Goal: Navigation & Orientation: Understand site structure

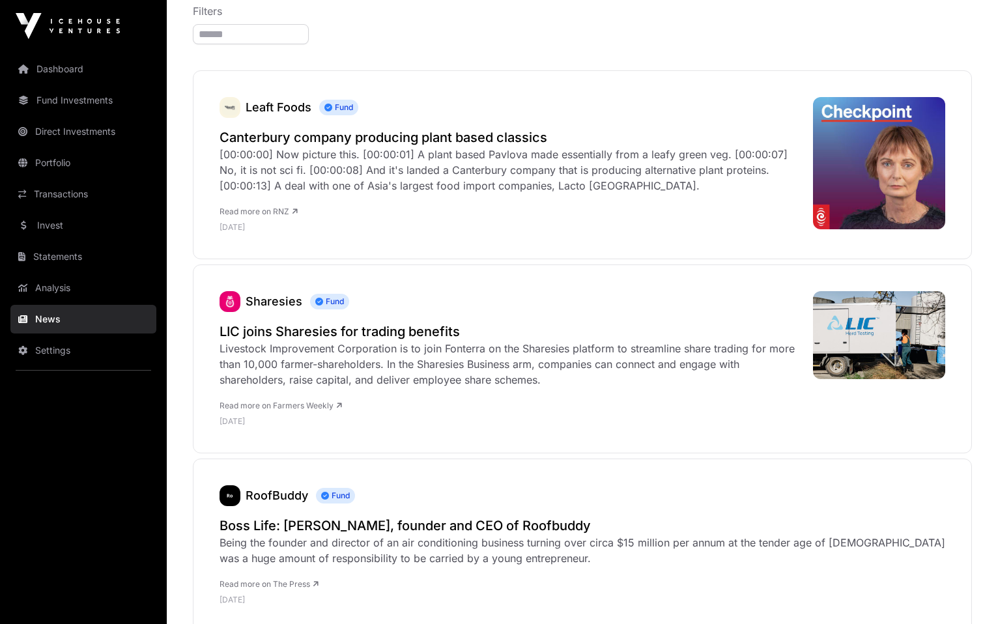
scroll to position [261, 0]
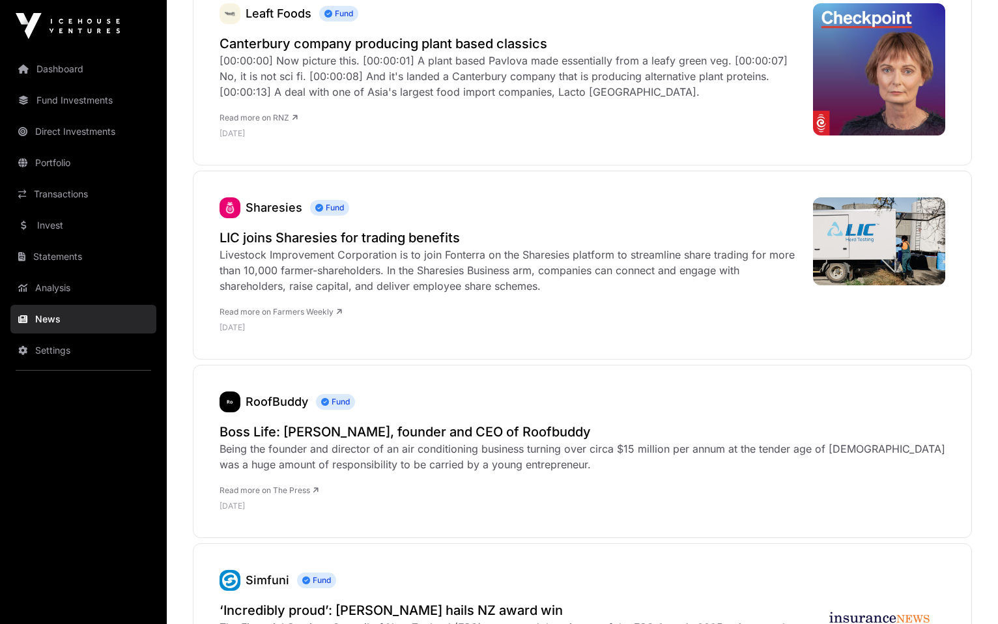
drag, startPoint x: 46, startPoint y: 160, endPoint x: 65, endPoint y: 162, distance: 19.1
click at [46, 161] on link "Portfolio" at bounding box center [83, 163] width 146 height 29
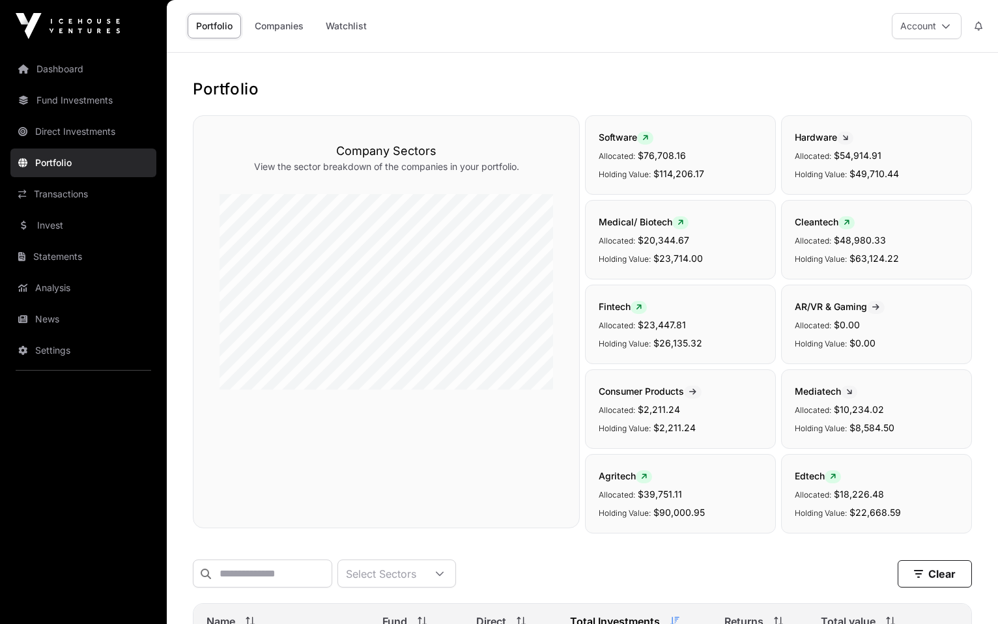
click at [47, 320] on link "News" at bounding box center [83, 319] width 146 height 29
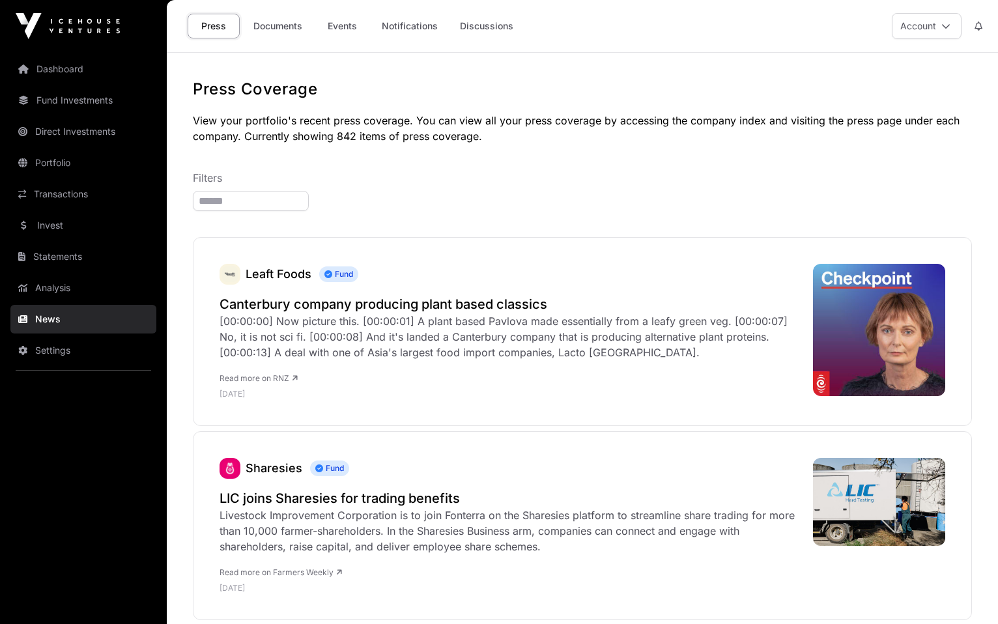
click at [357, 18] on link "Events" at bounding box center [342, 26] width 52 height 25
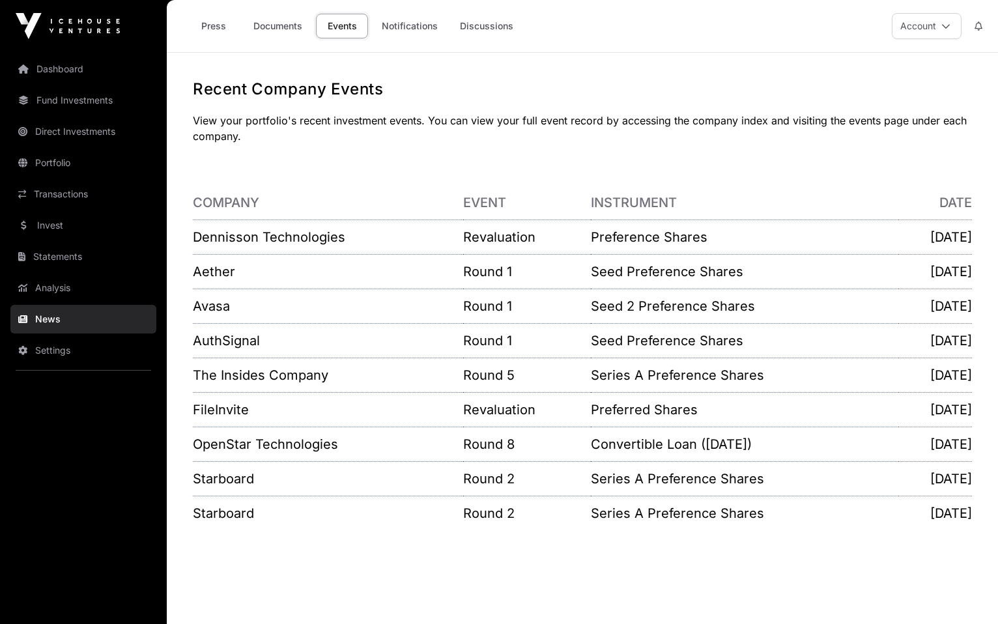
click at [227, 270] on link "Aether" at bounding box center [214, 272] width 42 height 16
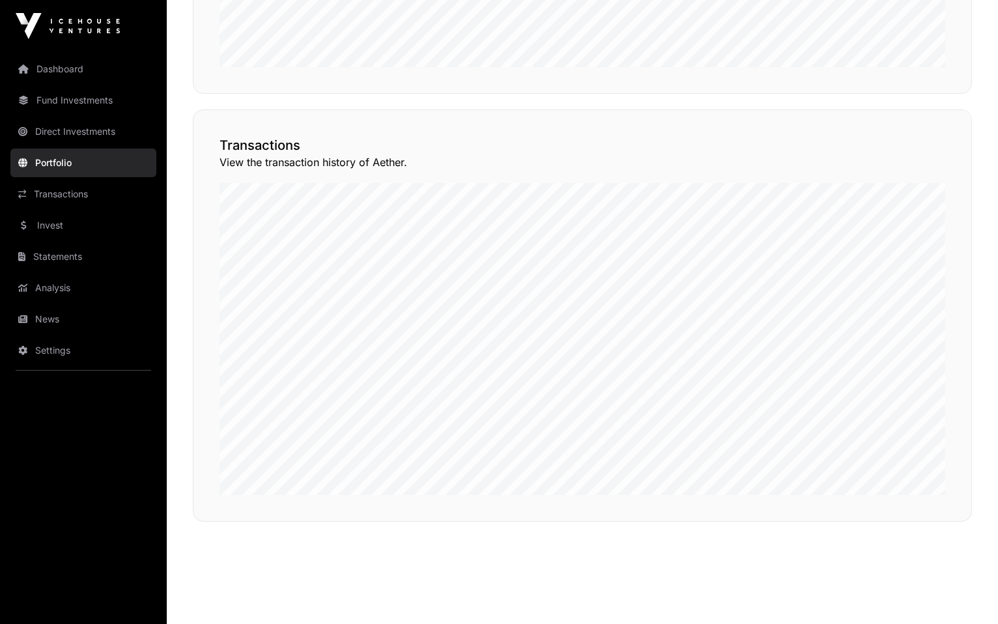
scroll to position [1052, 0]
click at [898, 71] on button "View Transactions" at bounding box center [912, 60] width 107 height 22
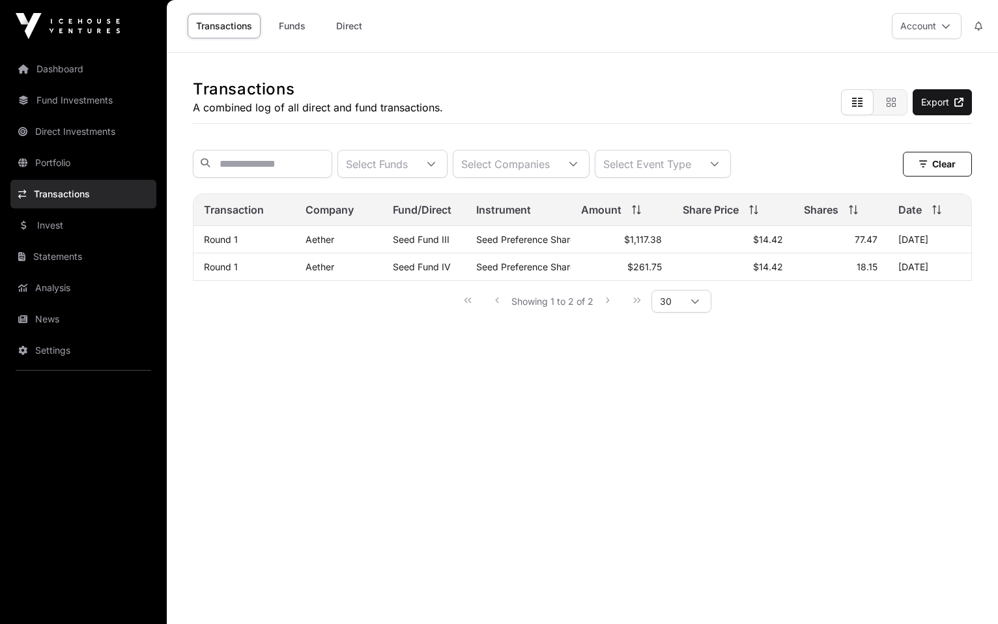
click at [37, 216] on link "Invest" at bounding box center [83, 225] width 146 height 29
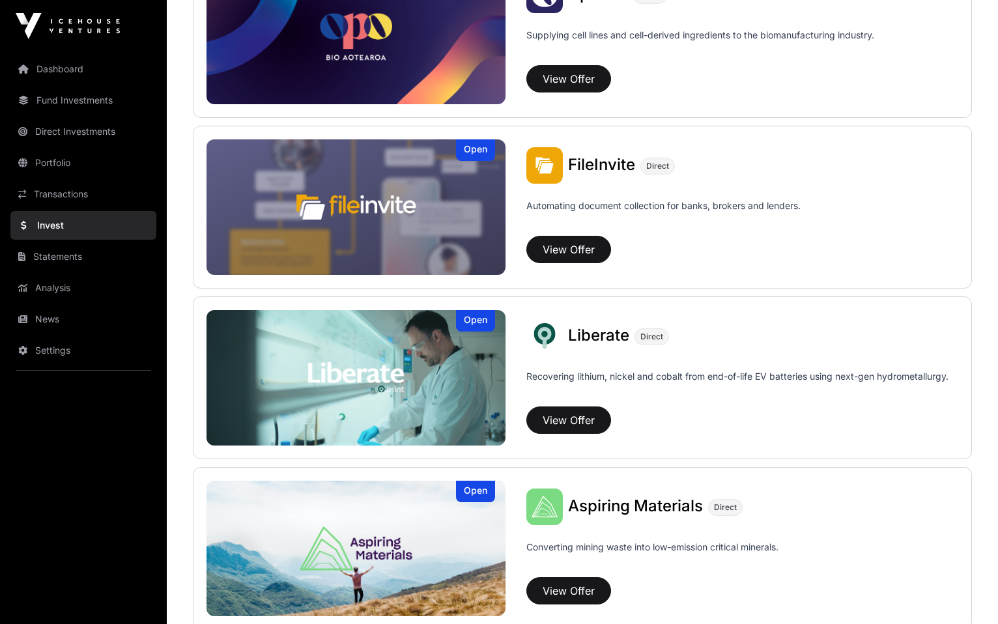
scroll to position [782, 0]
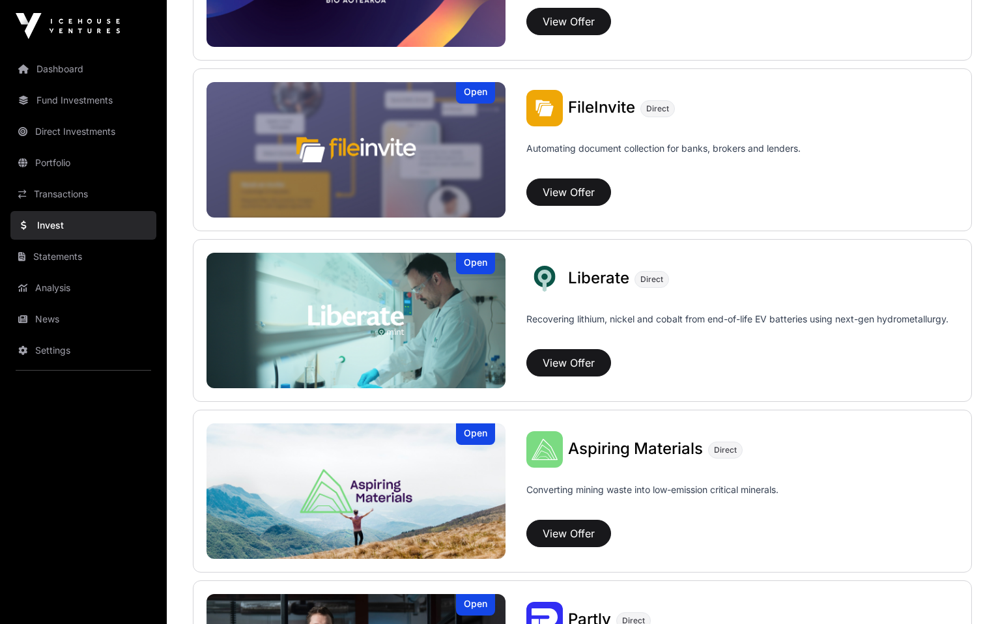
click at [81, 130] on link "Direct Investments" at bounding box center [83, 131] width 146 height 29
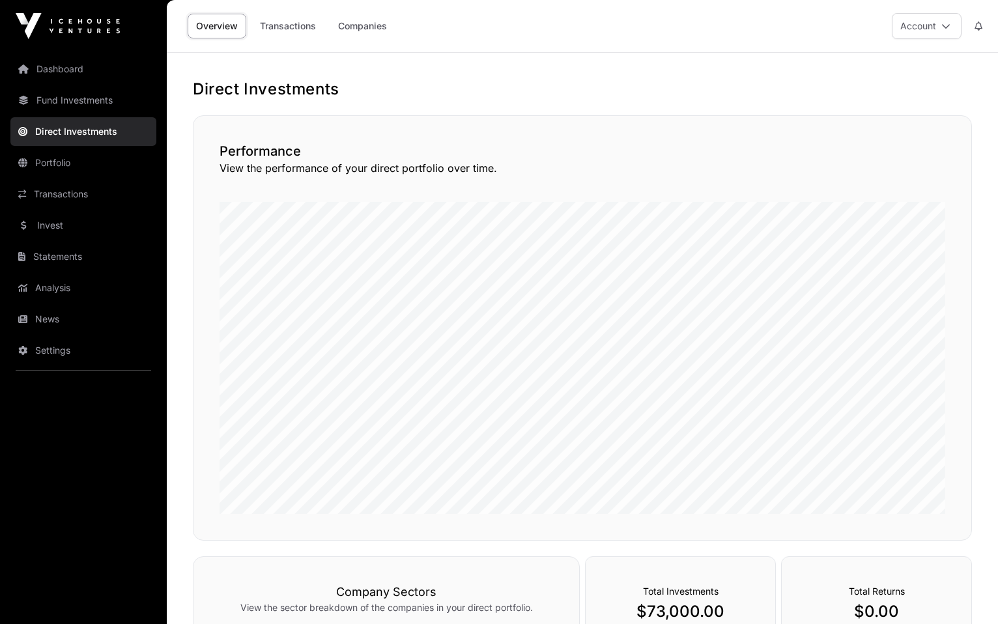
click at [74, 87] on link "Fund Investments" at bounding box center [83, 100] width 146 height 29
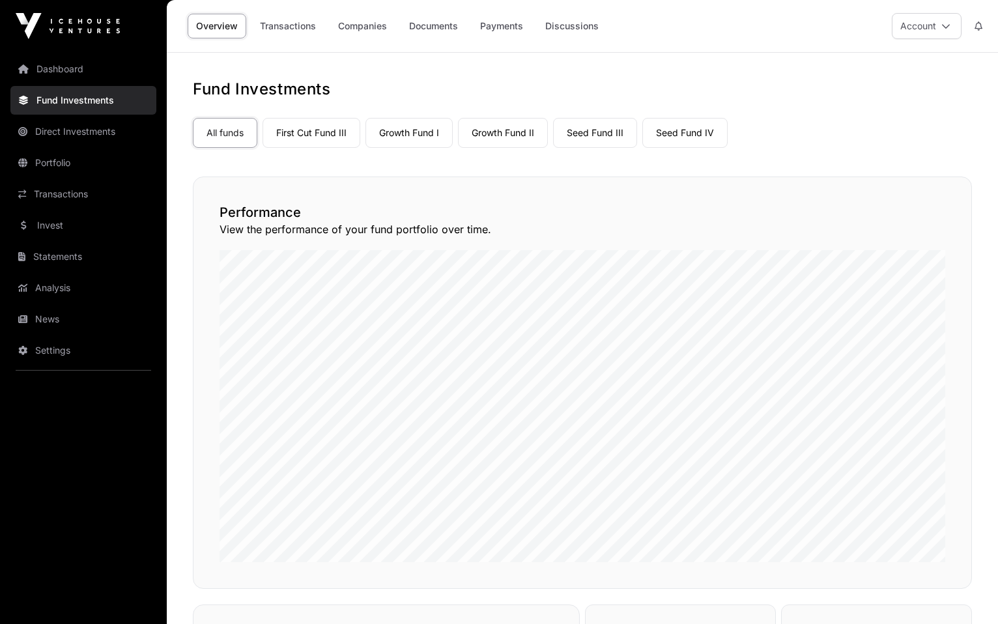
click at [325, 135] on link "First Cut Fund III" at bounding box center [312, 133] width 98 height 30
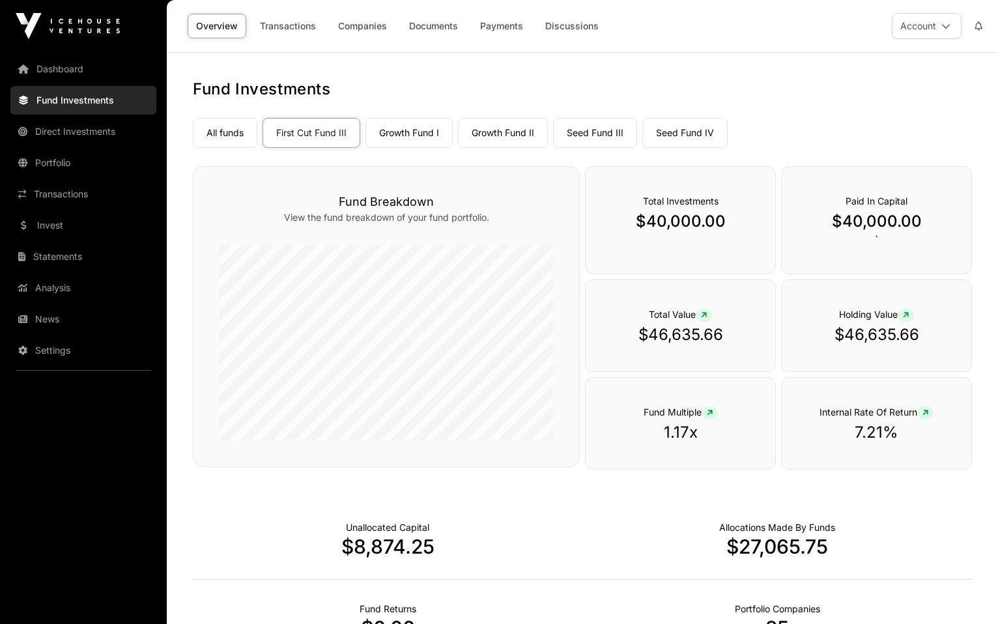
click at [418, 128] on link "Growth Fund I" at bounding box center [408, 133] width 87 height 30
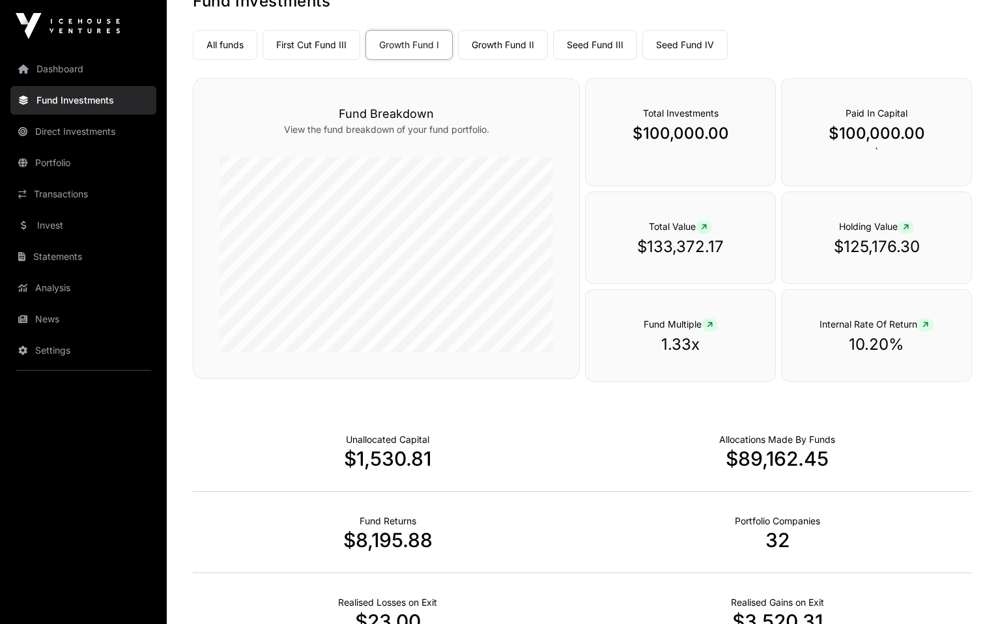
scroll to position [52, 0]
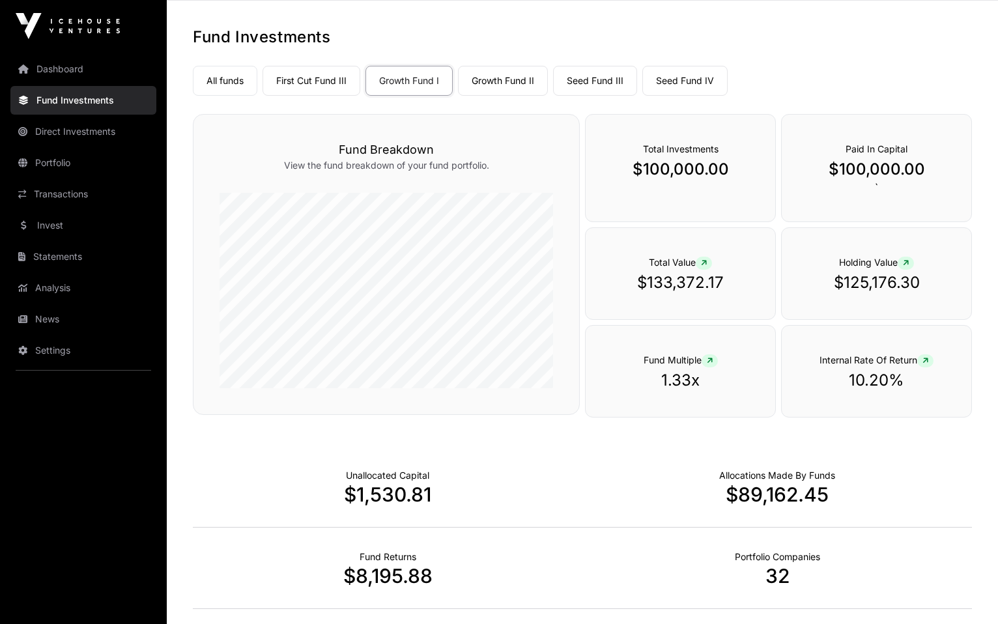
click at [511, 78] on link "Growth Fund II" at bounding box center [503, 81] width 90 height 30
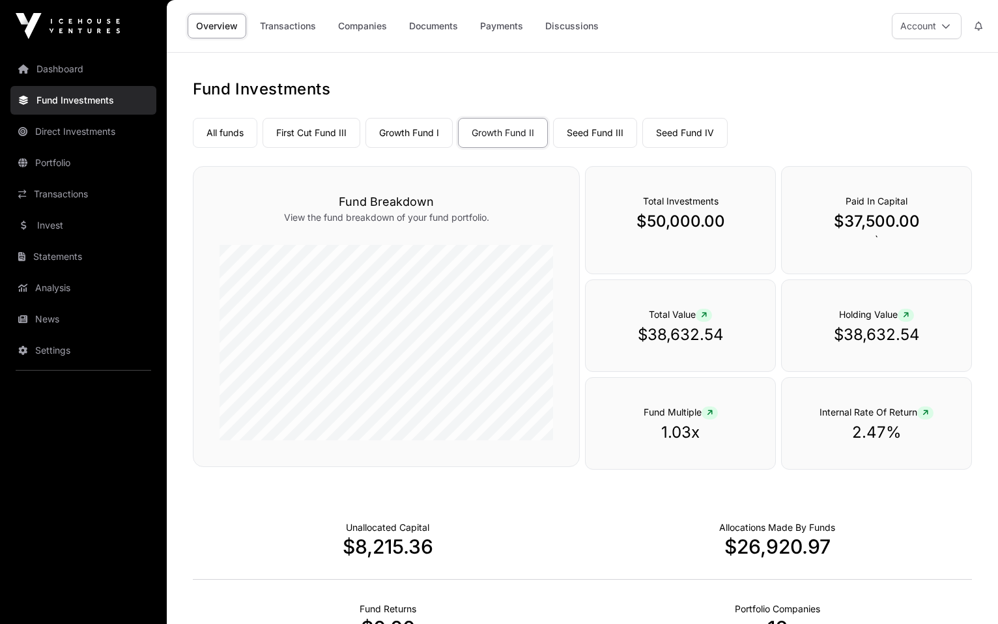
click at [625, 150] on nav "All funds First Cut Fund III Growth Fund I Growth Fund II Seed Fund III Seed Fu…" at bounding box center [582, 130] width 779 height 61
click at [604, 136] on link "Seed Fund III" at bounding box center [595, 133] width 84 height 30
click at [695, 130] on link "Seed Fund IV" at bounding box center [684, 133] width 85 height 30
click at [69, 231] on link "Invest" at bounding box center [83, 225] width 146 height 29
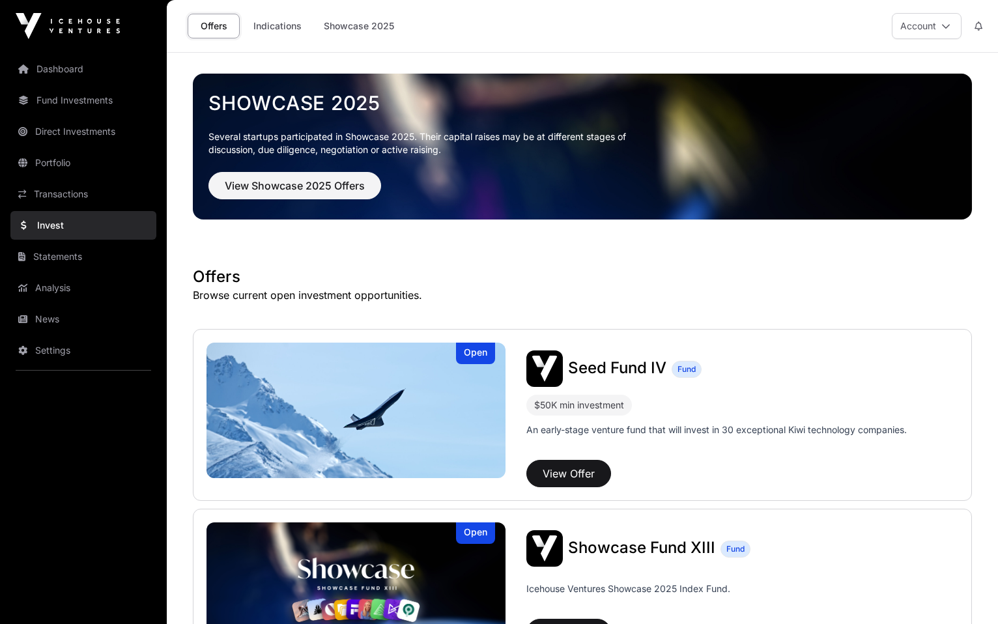
click at [71, 315] on link "News" at bounding box center [83, 319] width 146 height 29
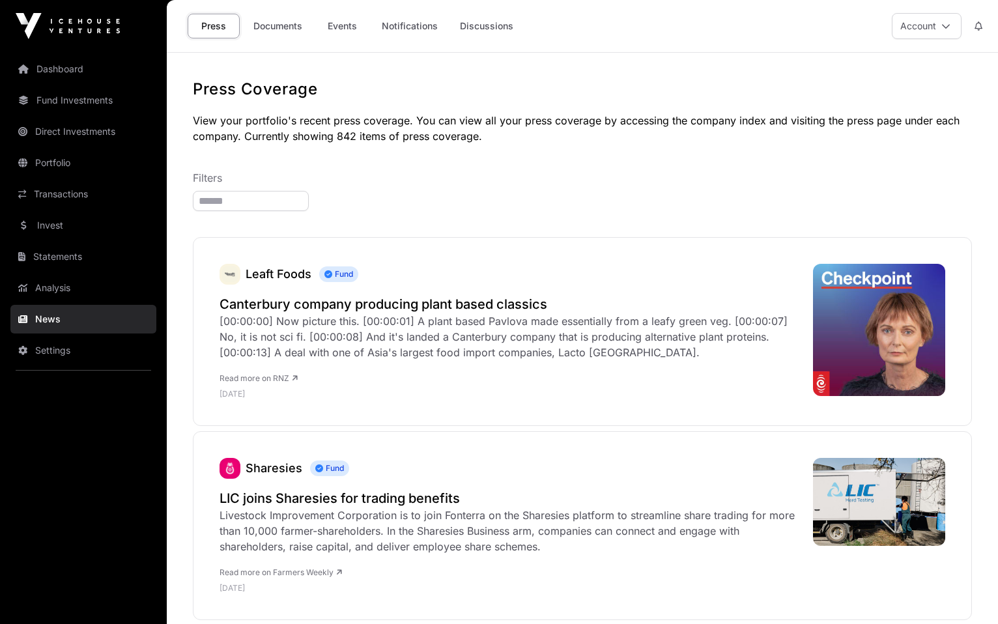
click at [61, 289] on link "Analysis" at bounding box center [83, 288] width 146 height 29
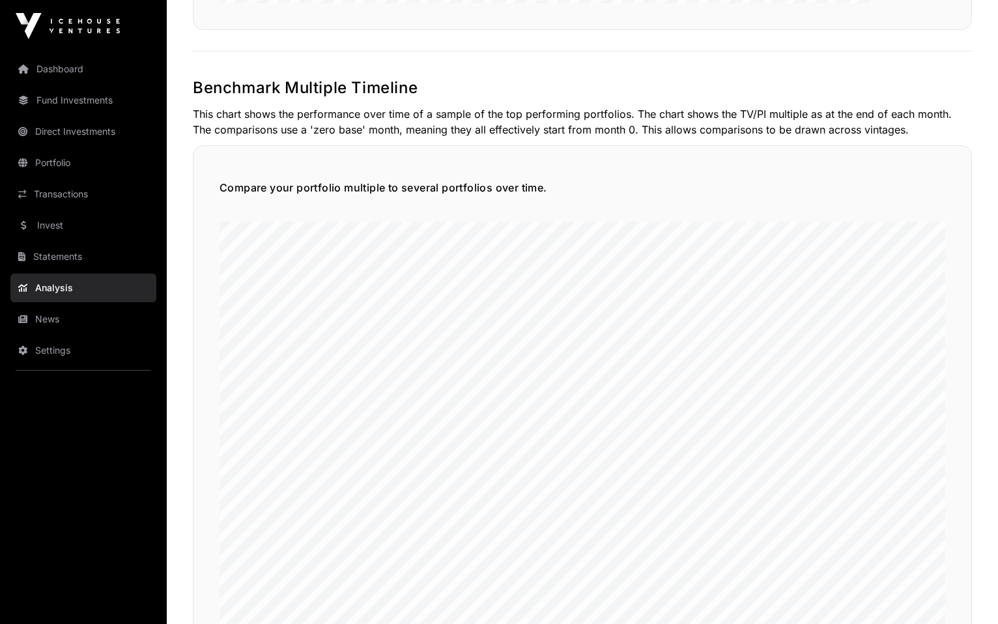
scroll to position [2866, 0]
